Goal: Find specific page/section: Find specific page/section

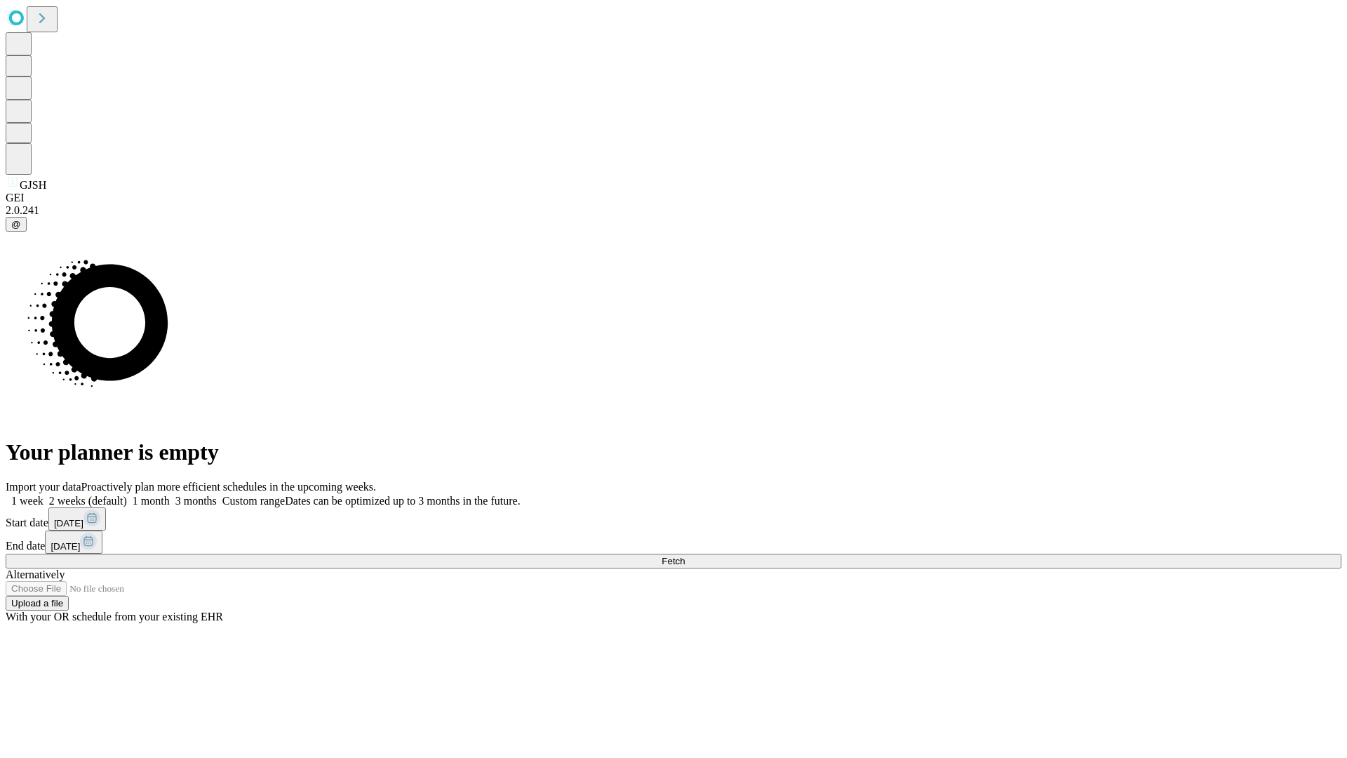
click at [685, 556] on span "Fetch" at bounding box center [673, 561] width 23 height 11
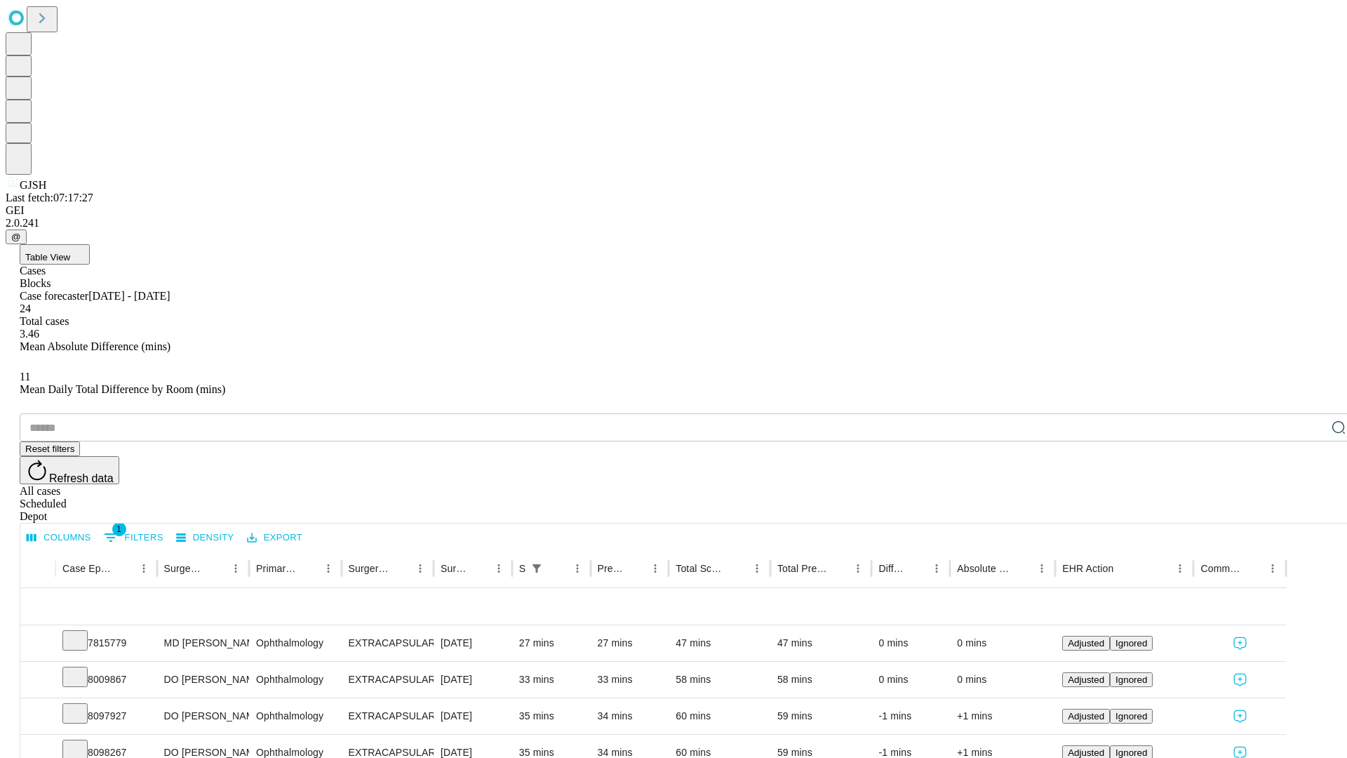
scroll to position [46, 0]
click at [82, 632] on icon at bounding box center [75, 639] width 14 height 14
